Goal: Information Seeking & Learning: Understand process/instructions

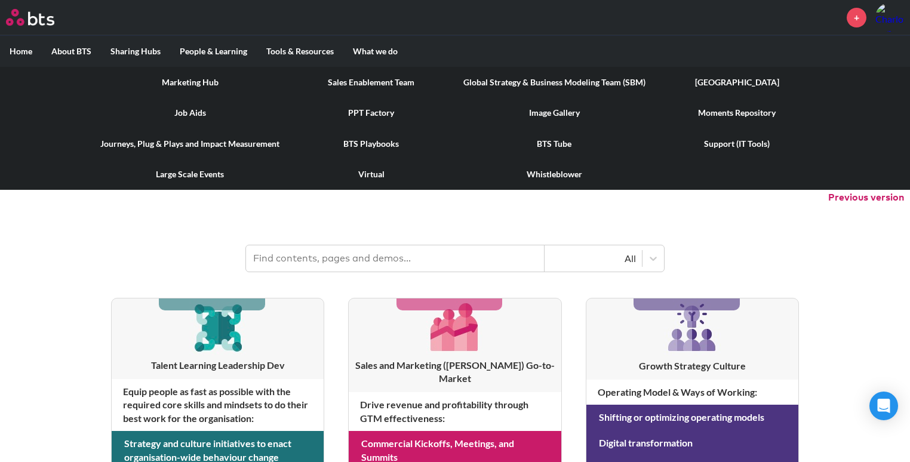
click at [186, 122] on link "Job Aids" at bounding box center [190, 112] width 198 height 31
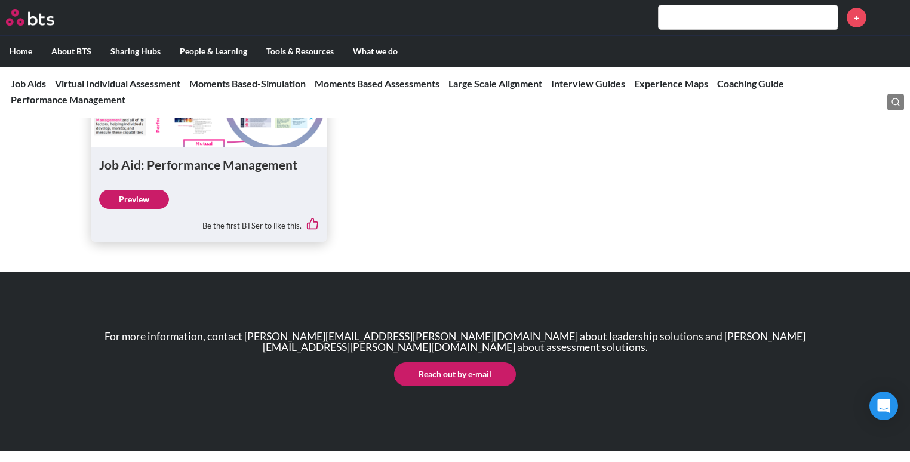
scroll to position [3340, 0]
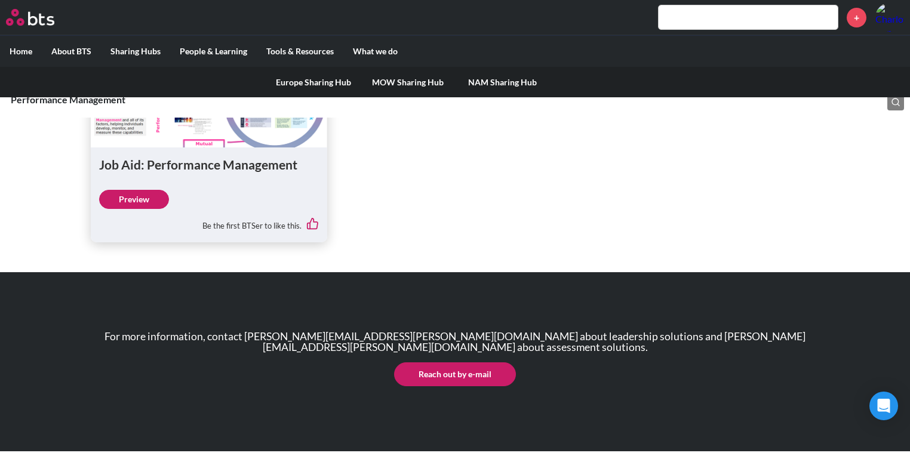
click at [430, 87] on link "MOW Sharing Hub" at bounding box center [408, 82] width 94 height 31
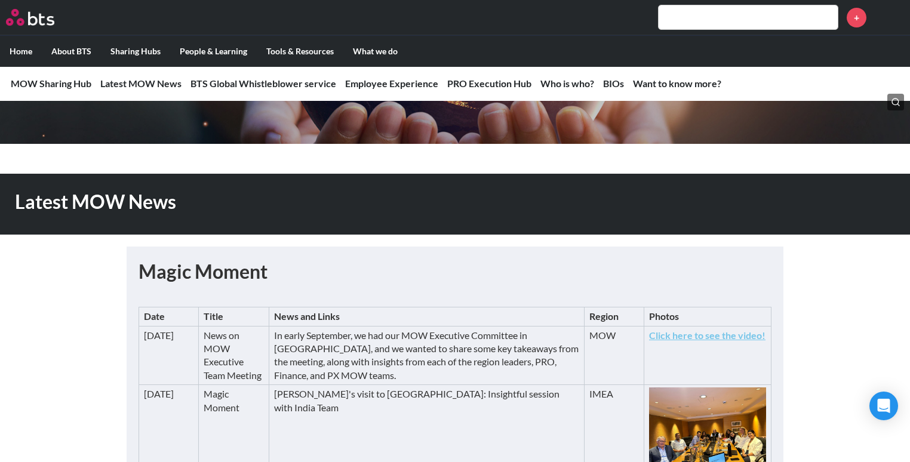
scroll to position [153, 0]
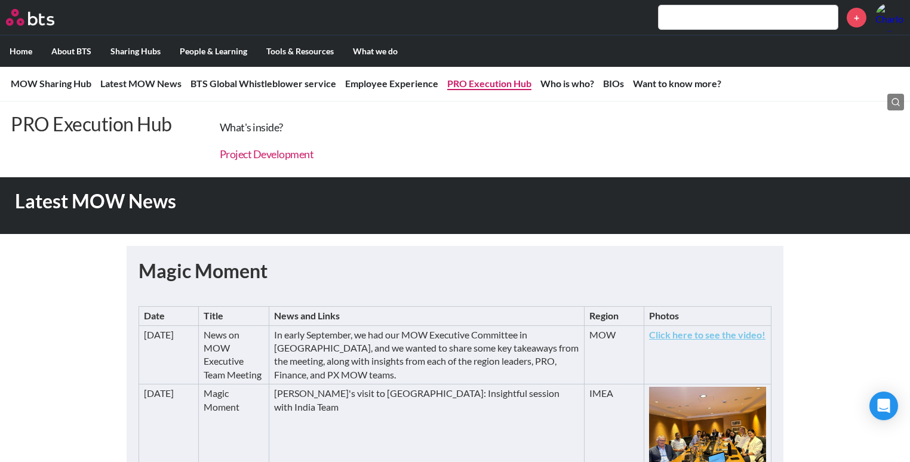
click at [314, 161] on link "Project Development" at bounding box center [267, 154] width 94 height 13
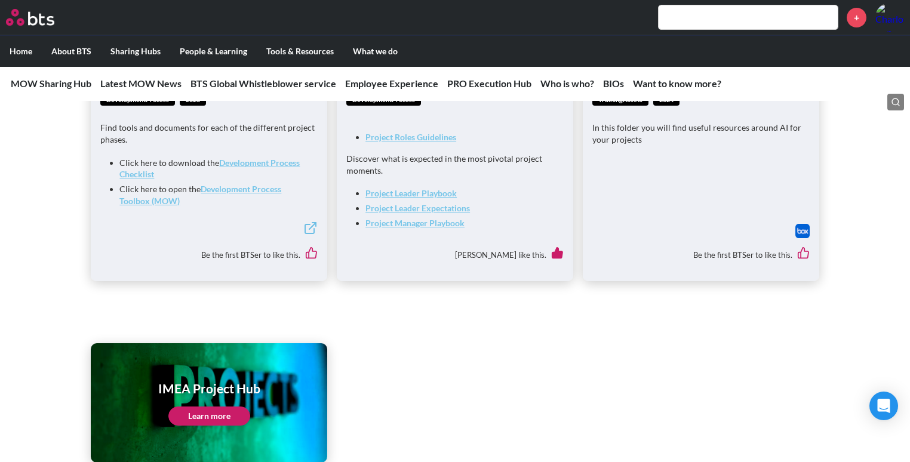
scroll to position [2427, 0]
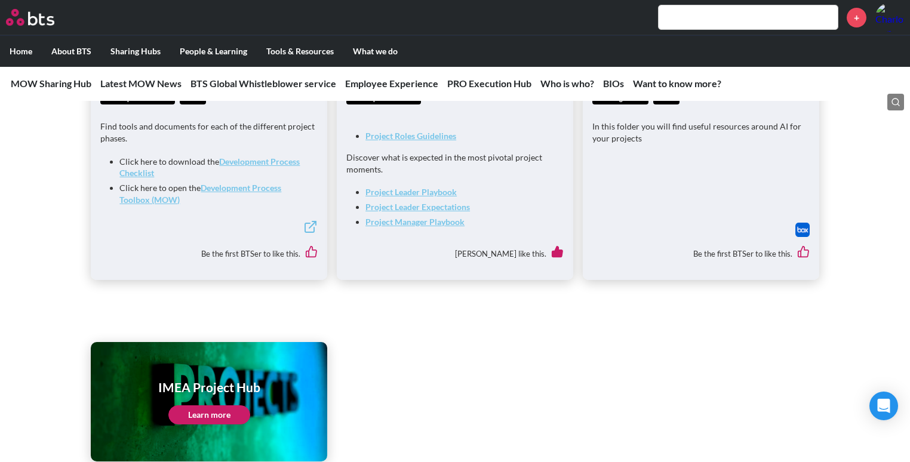
click at [412, 141] on link "Project Roles Guidelines" at bounding box center [411, 136] width 91 height 10
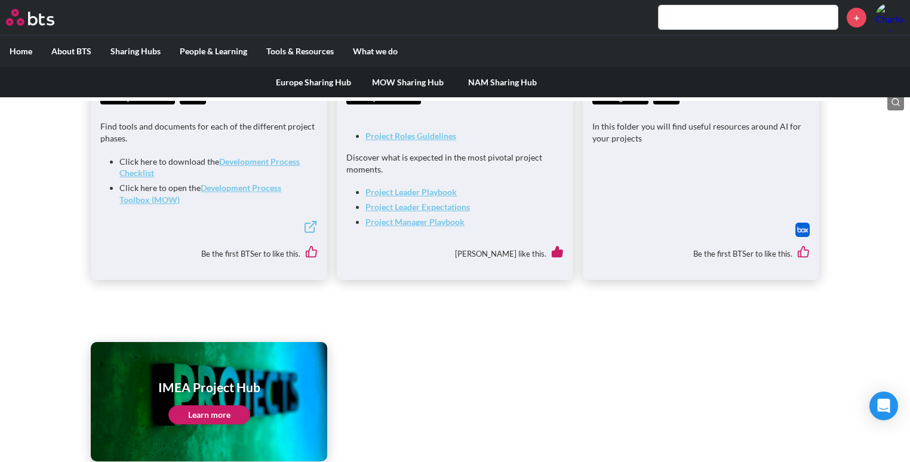
click at [407, 90] on link "MOW Sharing Hub" at bounding box center [408, 82] width 94 height 31
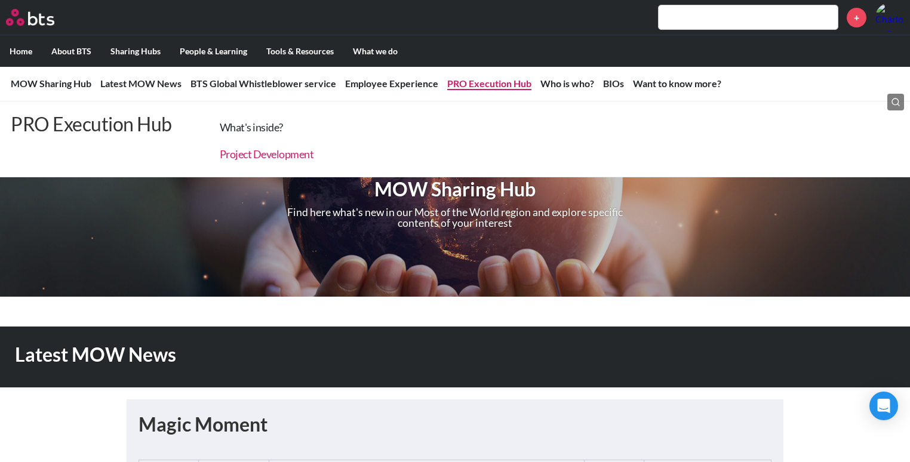
click at [314, 161] on link "Project Development" at bounding box center [267, 154] width 94 height 13
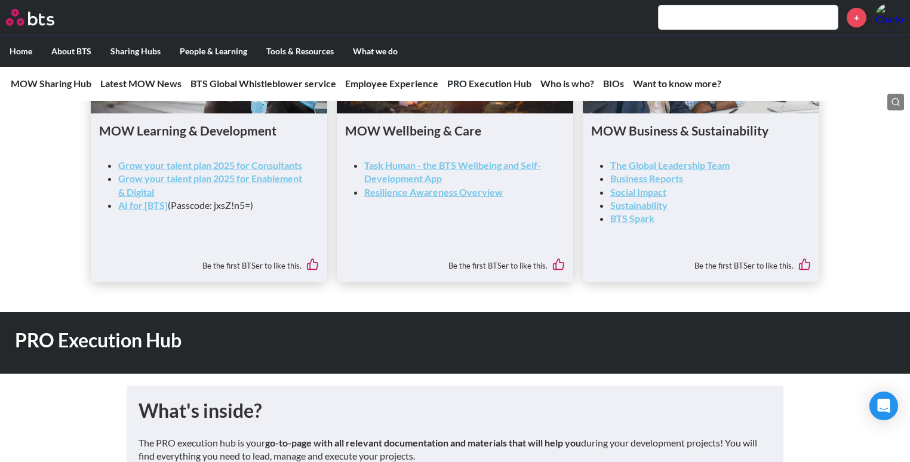
scroll to position [1782, 0]
